Goal: Navigation & Orientation: Find specific page/section

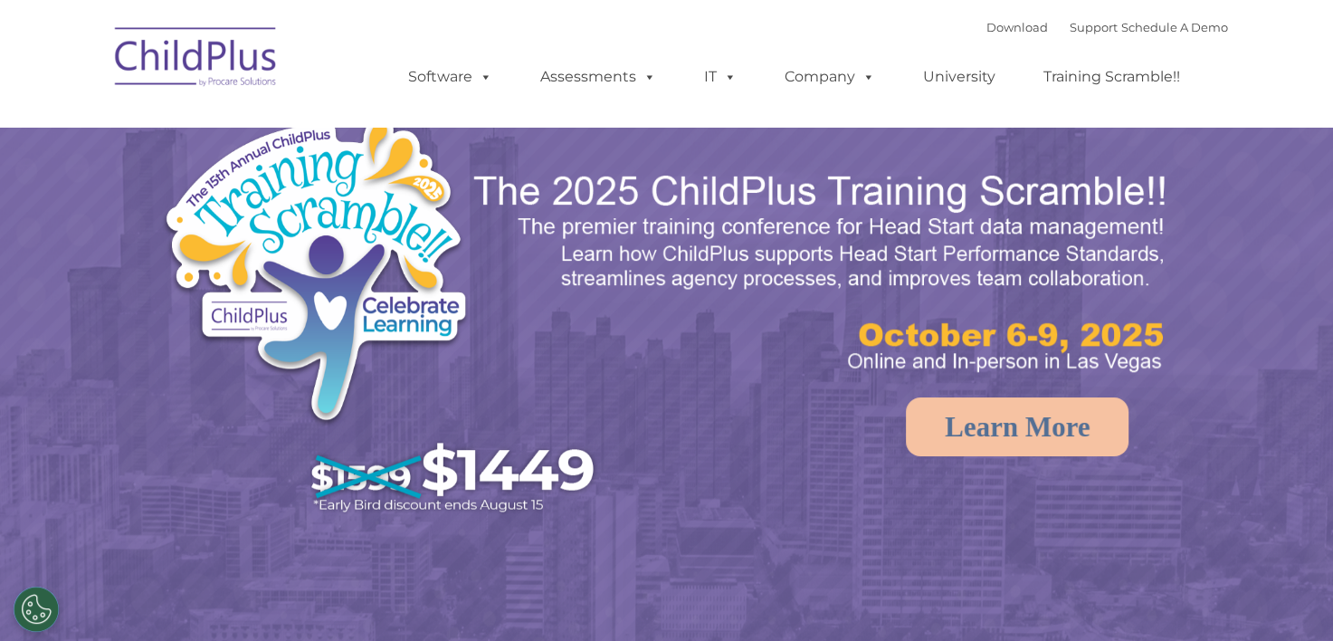
select select "MEDIUM"
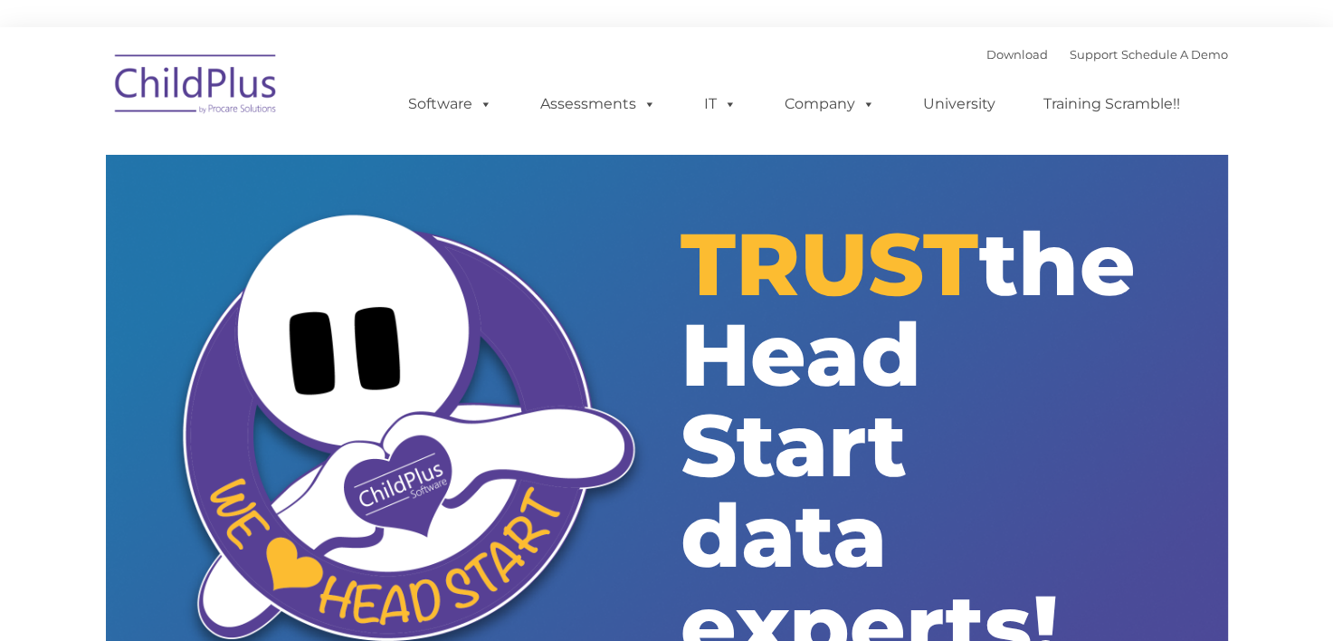
type input ""
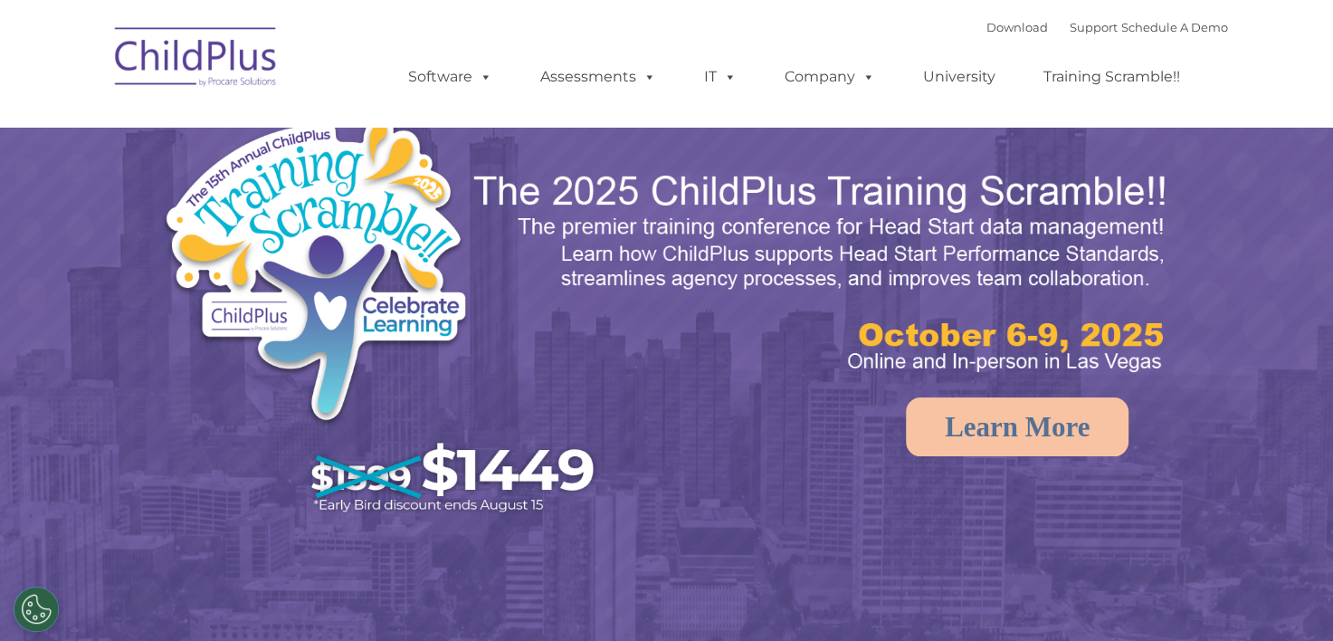
select select "MEDIUM"
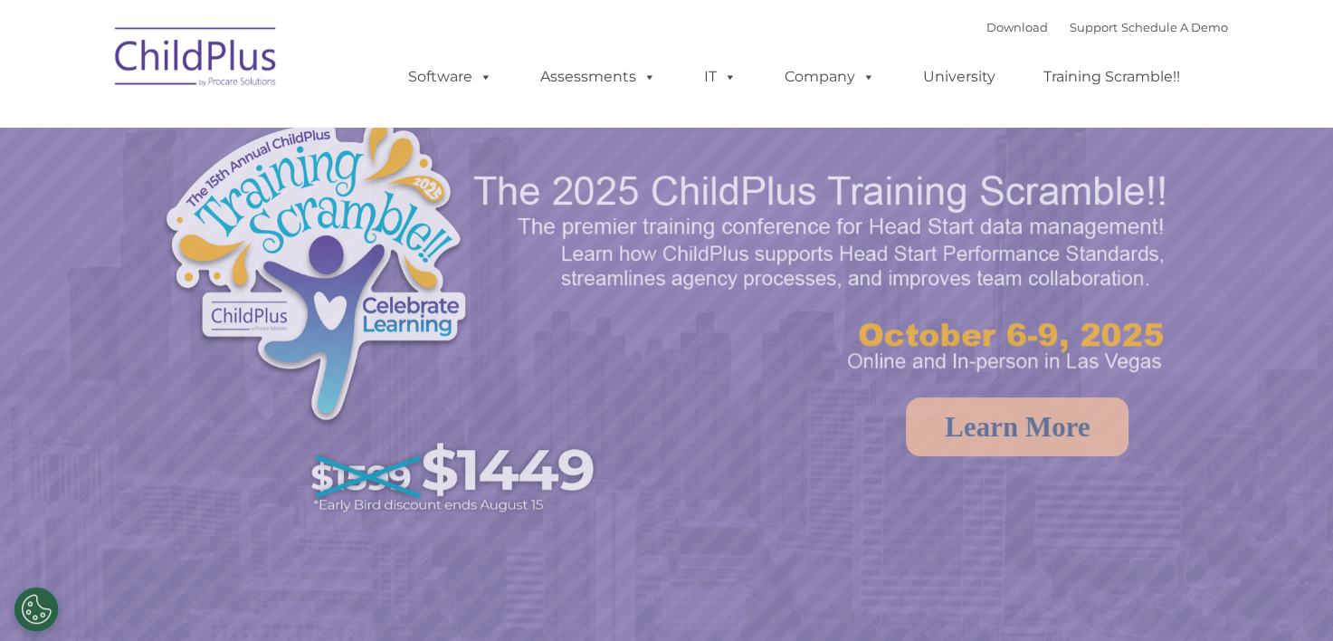
select select "MEDIUM"
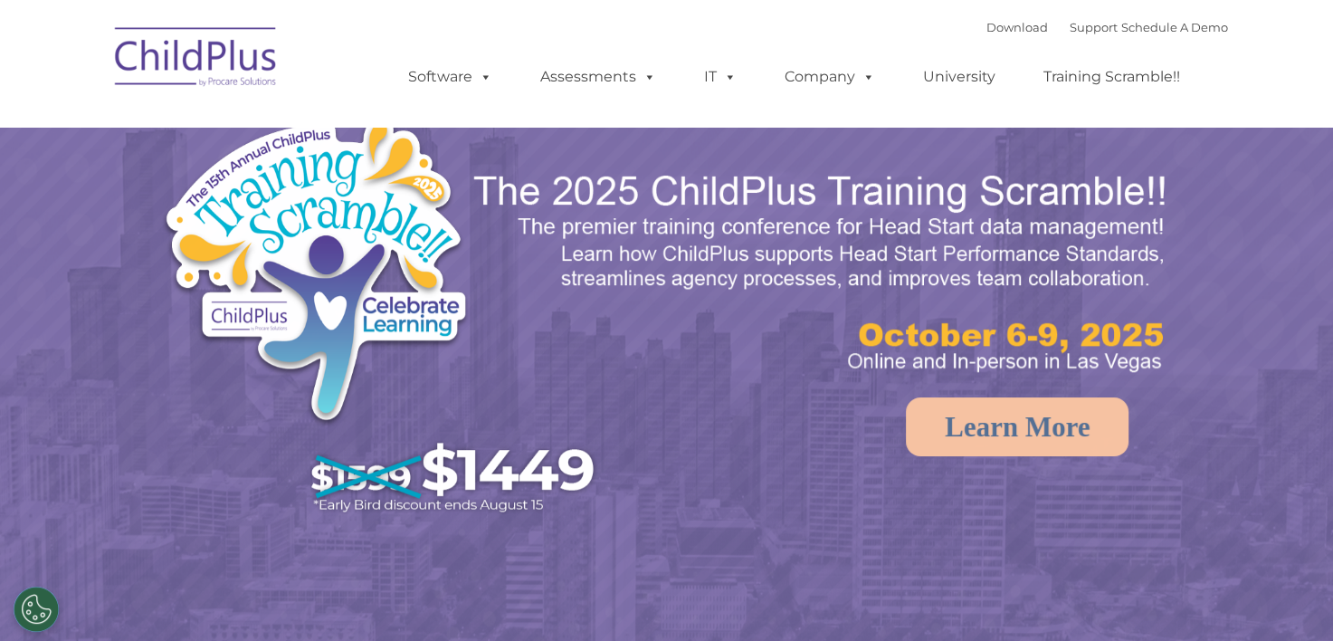
select select "MEDIUM"
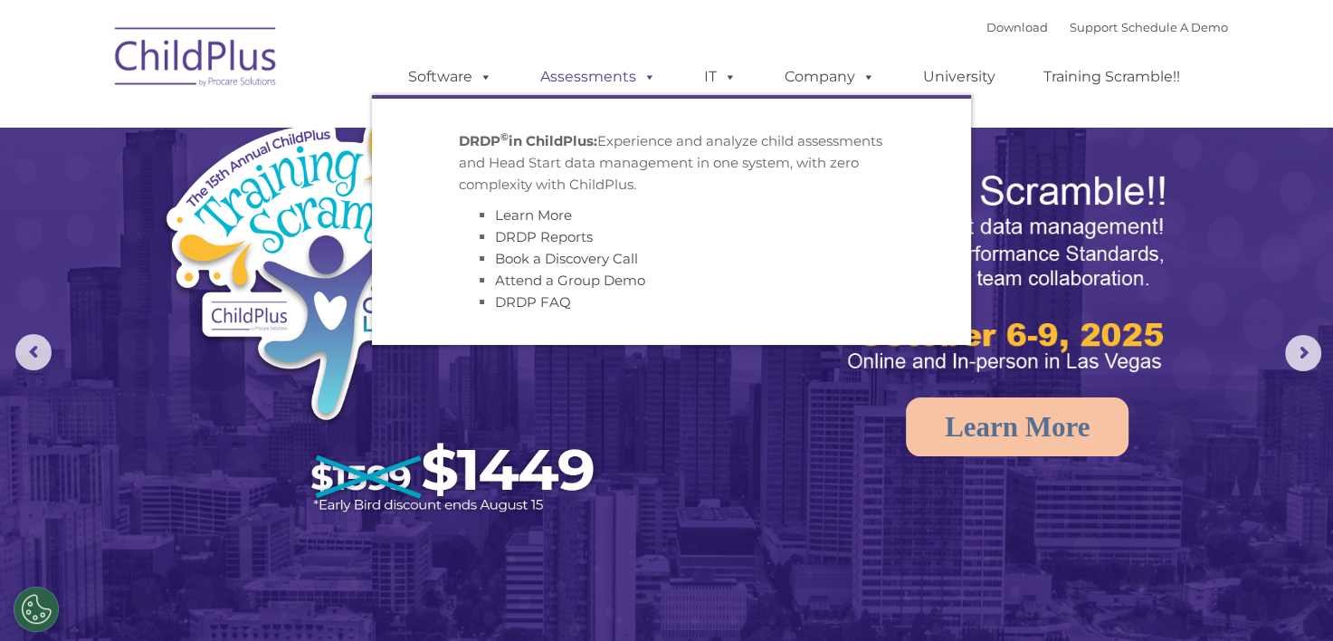
click at [644, 78] on span at bounding box center [646, 76] width 20 height 17
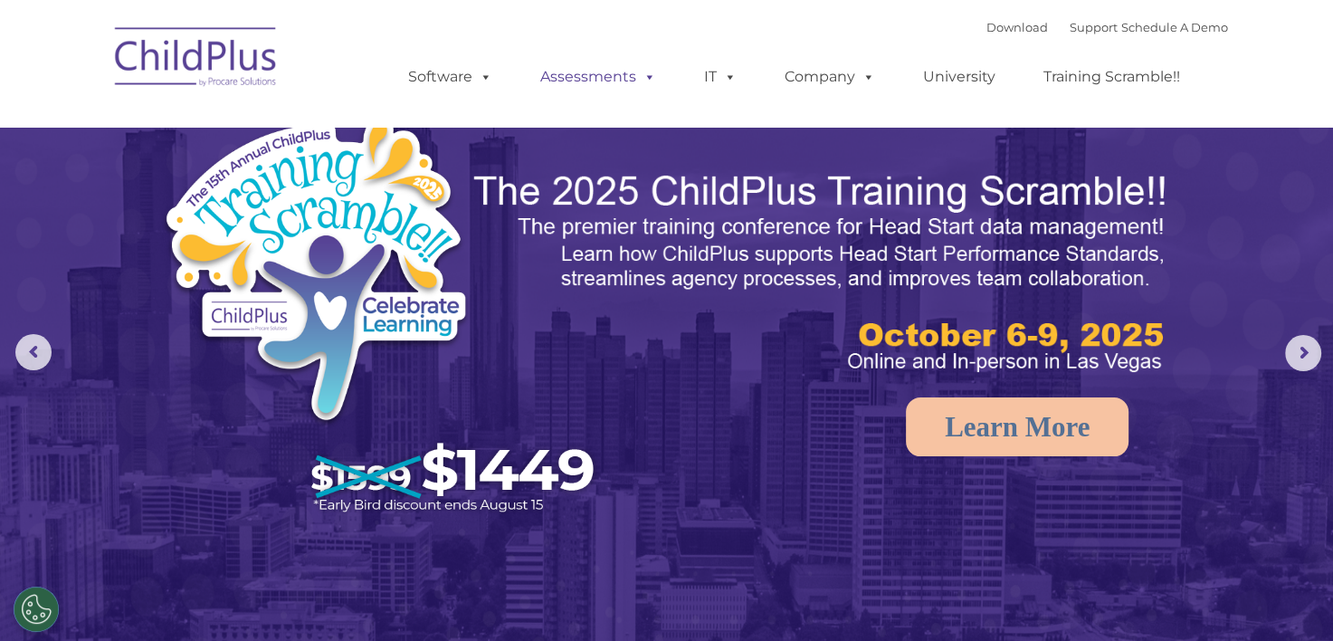
click at [644, 78] on span at bounding box center [646, 76] width 20 height 17
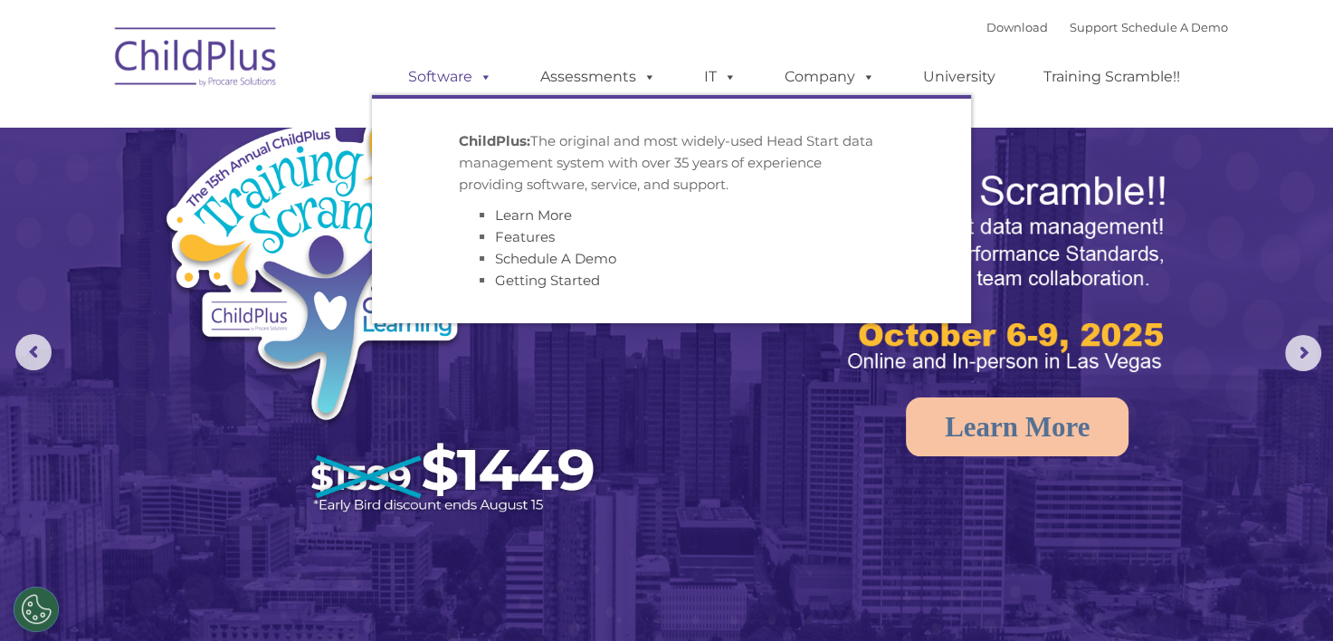
click at [485, 78] on span at bounding box center [482, 76] width 20 height 17
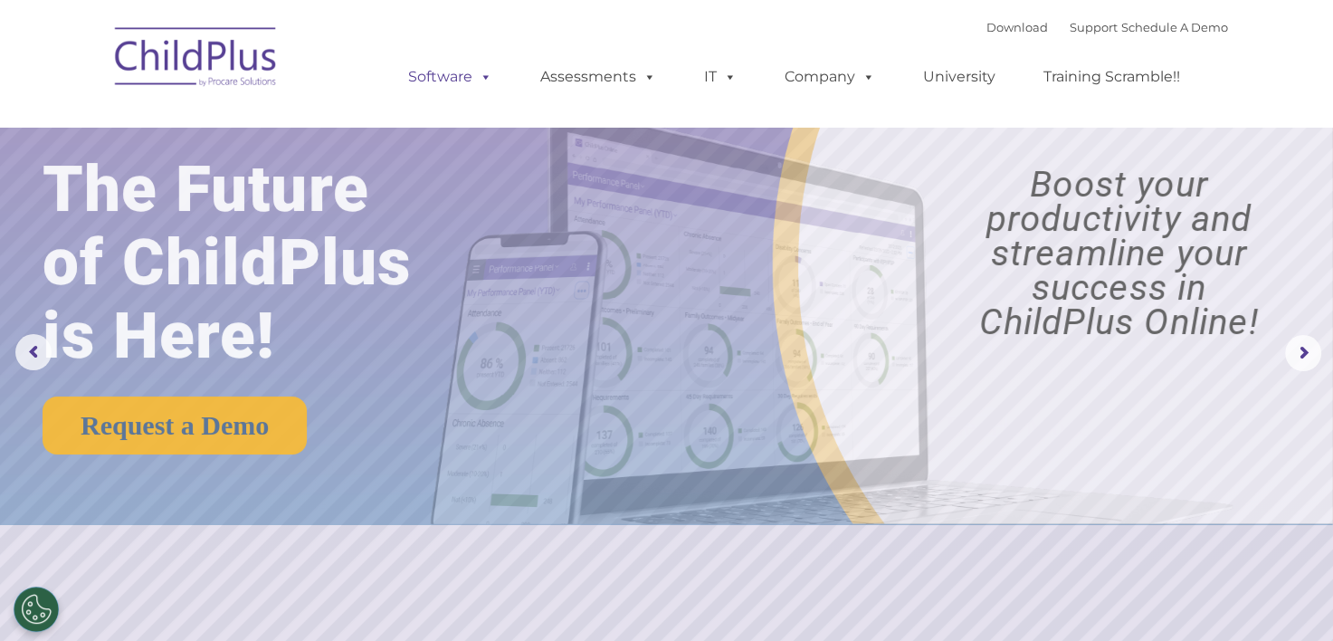
click at [485, 78] on span at bounding box center [482, 76] width 20 height 17
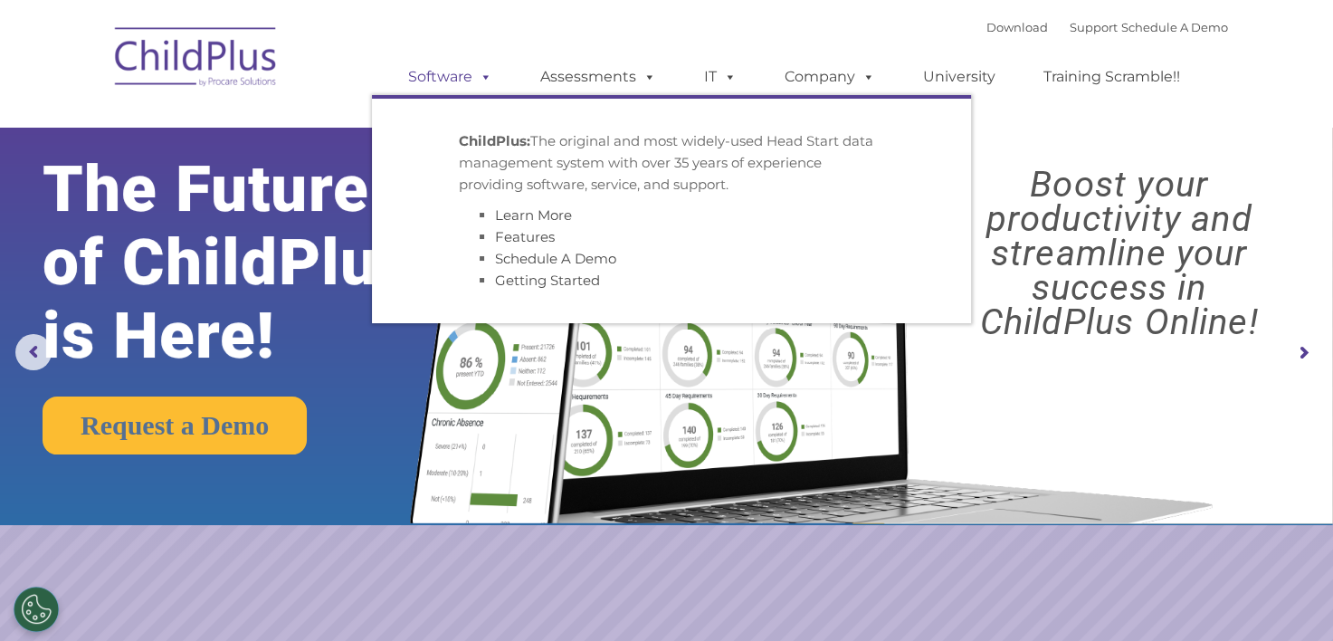
click at [485, 78] on span at bounding box center [482, 76] width 20 height 17
